Goal: Check status: Check status

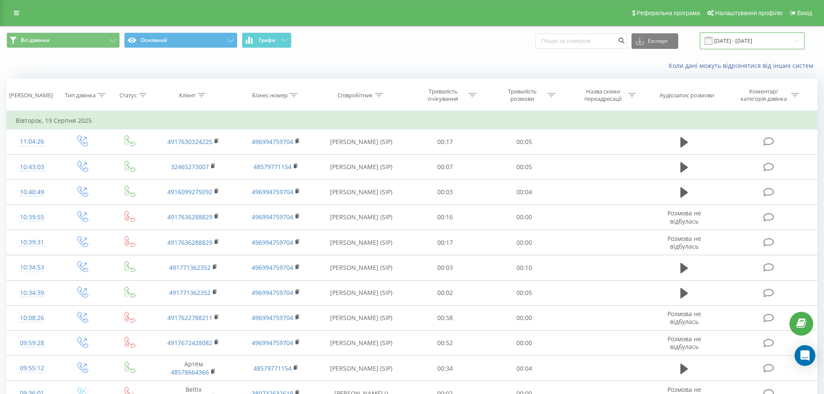
click at [744, 40] on input "[DATE] - [DATE]" at bounding box center [752, 40] width 105 height 17
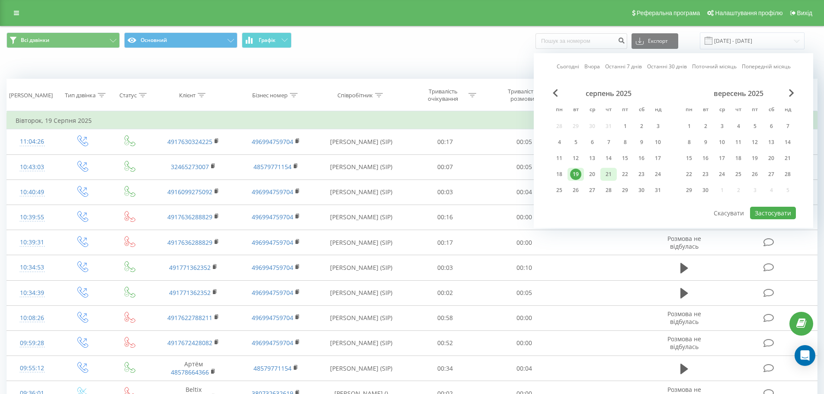
click at [604, 176] on div "21" at bounding box center [608, 174] width 11 height 11
click at [758, 208] on button "Застосувати" at bounding box center [773, 213] width 46 height 13
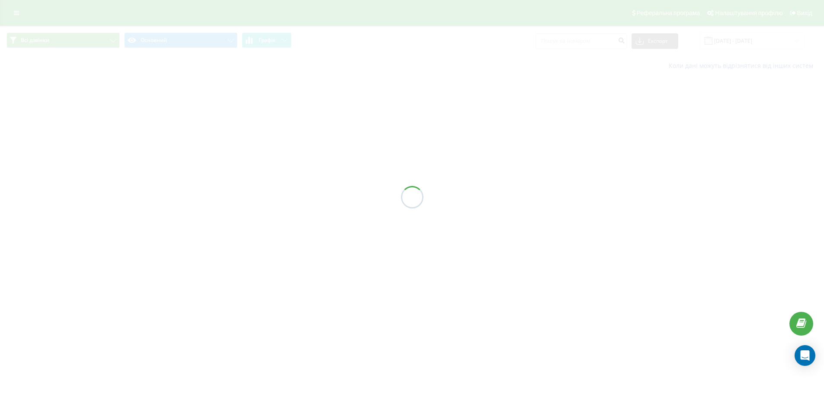
type input "[DATE] - [DATE]"
